Goal: Check status: Check status

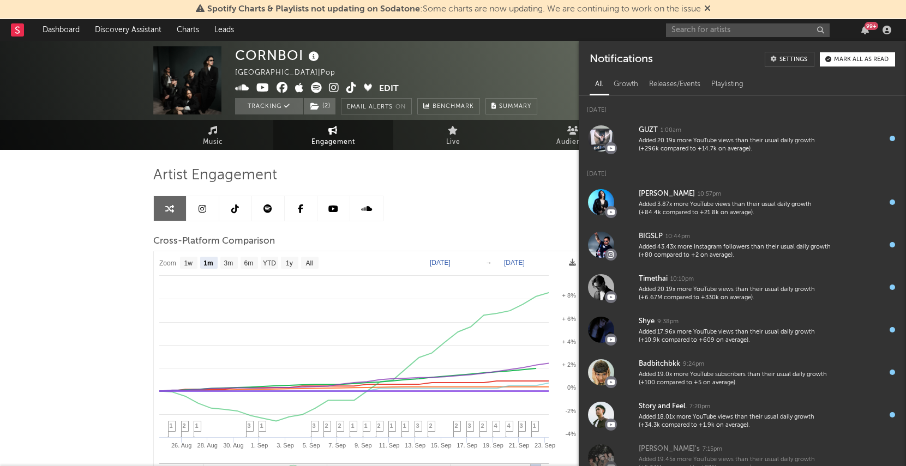
select select "1m"
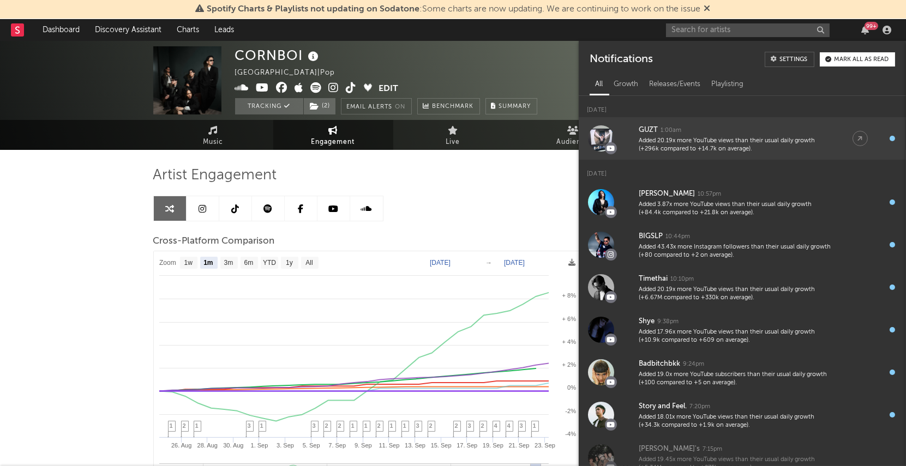
scroll to position [1, 0]
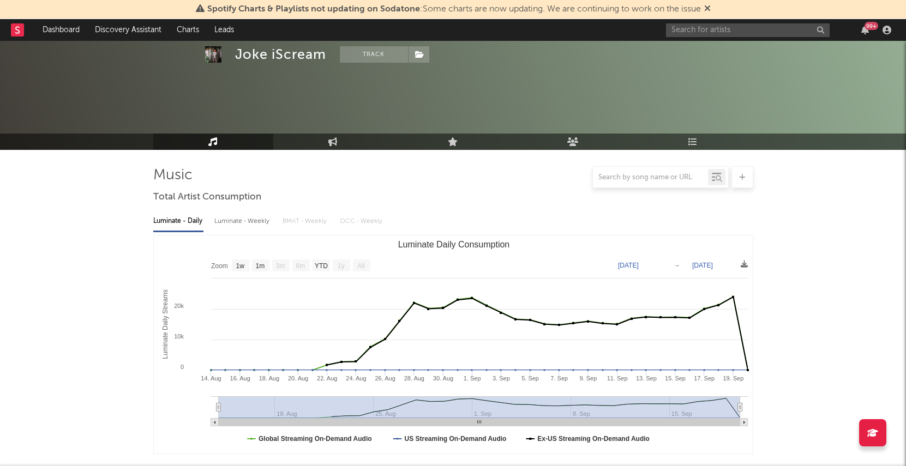
select select "1w"
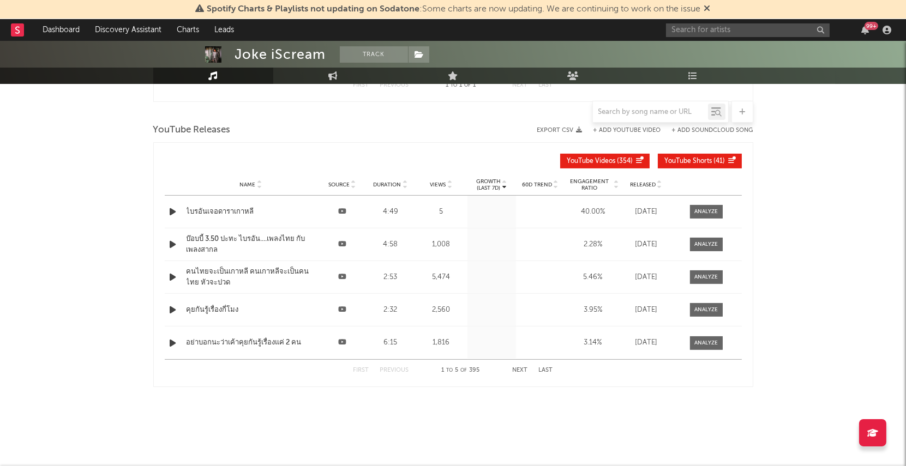
scroll to position [655, 0]
click at [865, 26] on div "99 +" at bounding box center [872, 26] width 14 height 8
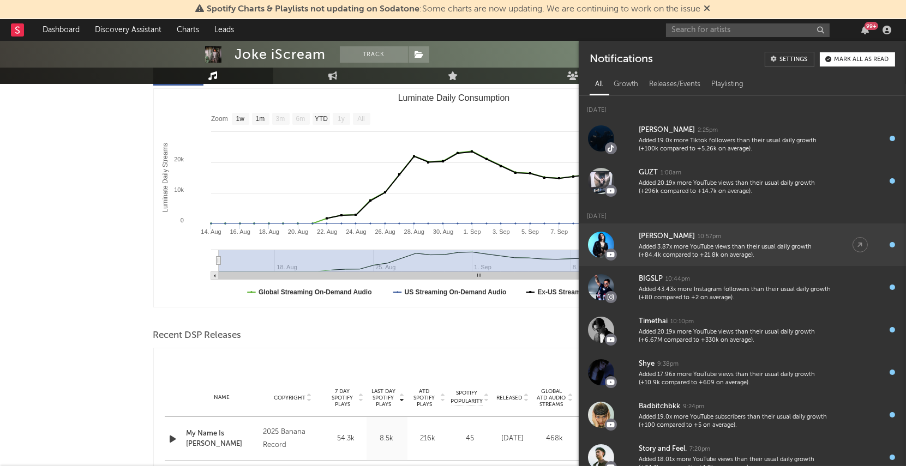
scroll to position [0, 0]
